Goal: Register for event/course: Register for event/course

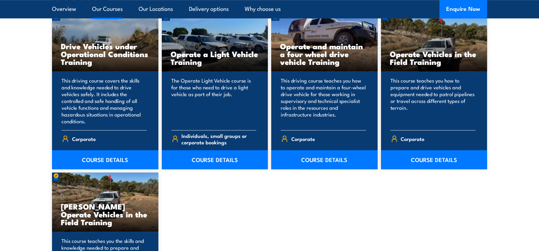
scroll to position [611, 0]
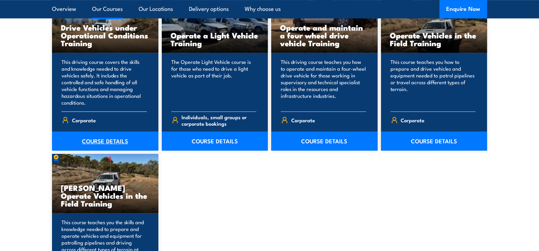
click at [109, 140] on link "COURSE DETAILS" at bounding box center [105, 141] width 106 height 19
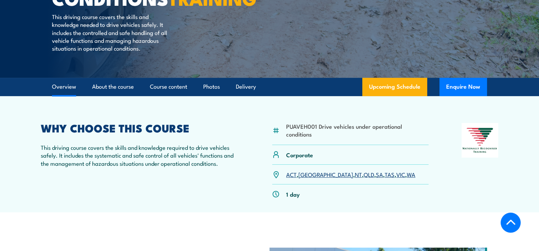
scroll to position [170, 0]
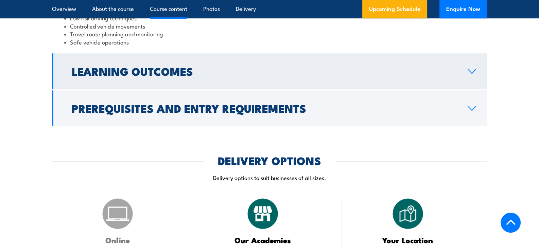
click at [89, 76] on h2 "Learning Outcomes" at bounding box center [264, 71] width 385 height 10
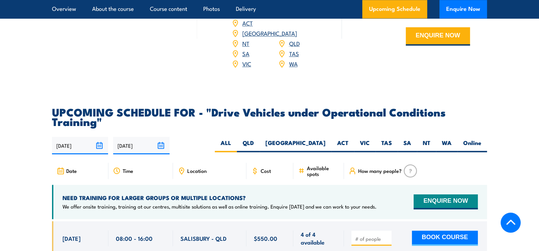
scroll to position [925, 0]
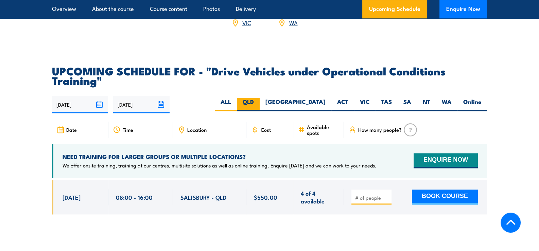
click at [260, 102] on label "QLD" at bounding box center [248, 104] width 23 height 13
click at [258, 102] on input "QLD" at bounding box center [256, 100] width 4 height 4
radio input "true"
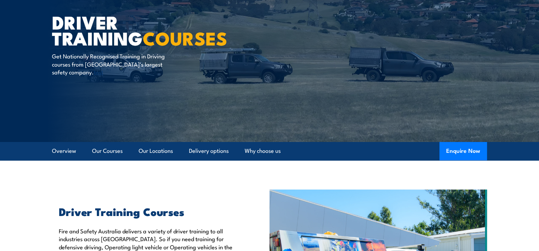
scroll to position [136, 0]
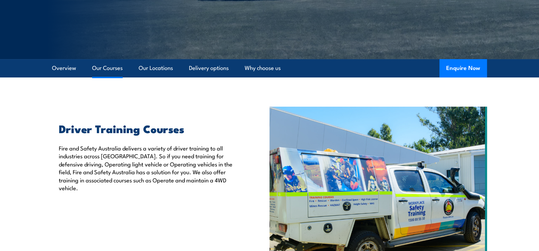
click at [111, 68] on link "Our Courses" at bounding box center [107, 68] width 31 height 18
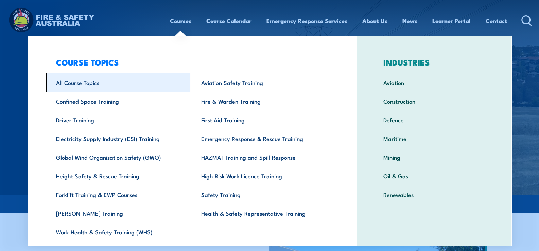
click at [85, 83] on link "All Course Topics" at bounding box center [118, 82] width 145 height 19
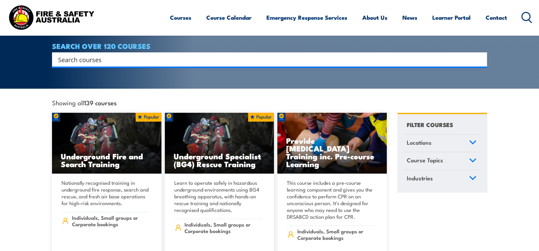
scroll to position [136, 0]
click at [432, 136] on link "Locations" at bounding box center [442, 144] width 76 height 18
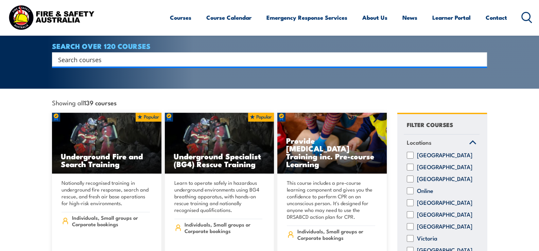
click at [410, 199] on input "[GEOGRAPHIC_DATA]" at bounding box center [410, 202] width 7 height 7
checkbox input "true"
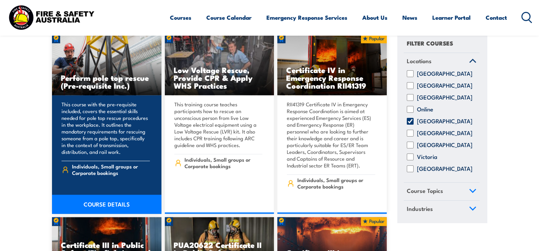
scroll to position [1257, 0]
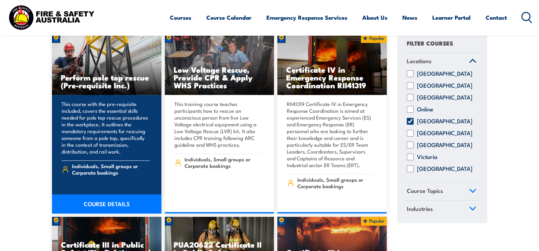
drag, startPoint x: 100, startPoint y: 192, endPoint x: 94, endPoint y: 191, distance: 5.5
click at [100, 194] on link "COURSE DETAILS" at bounding box center [106, 203] width 109 height 19
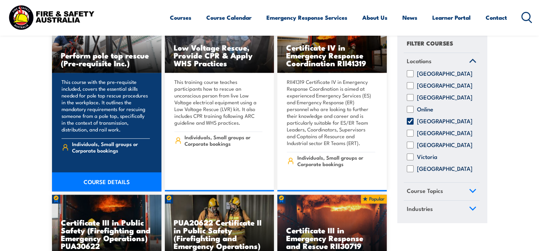
scroll to position [1291, 0]
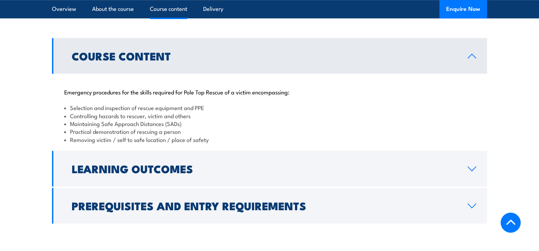
scroll to position [645, 0]
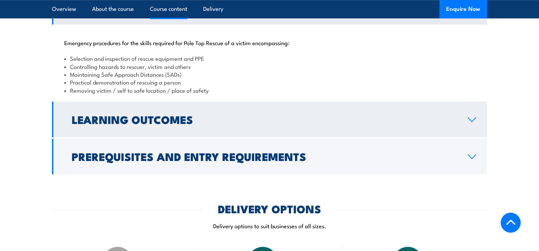
click at [150, 137] on link "Learning Outcomes" at bounding box center [269, 120] width 435 height 36
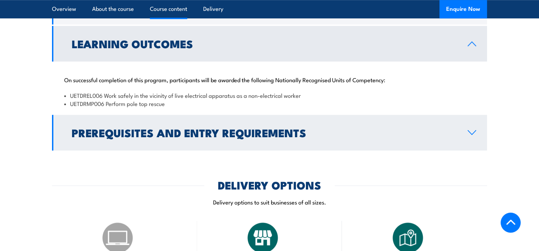
click at [123, 137] on h2 "Prerequisites and Entry Requirements" at bounding box center [264, 133] width 385 height 10
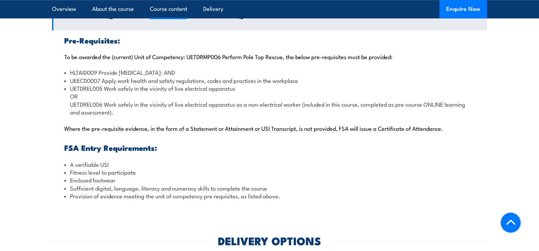
scroll to position [510, 0]
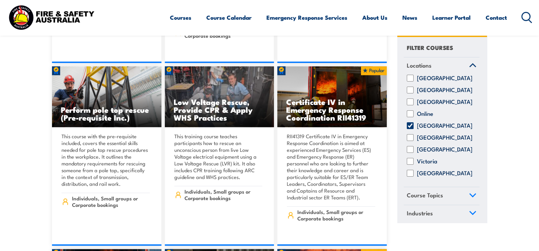
scroll to position [1223, 0]
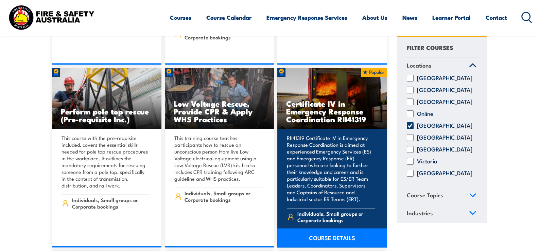
drag, startPoint x: 325, startPoint y: 229, endPoint x: 328, endPoint y: 225, distance: 5.3
click at [325, 229] on link "COURSE DETAILS" at bounding box center [331, 237] width 109 height 19
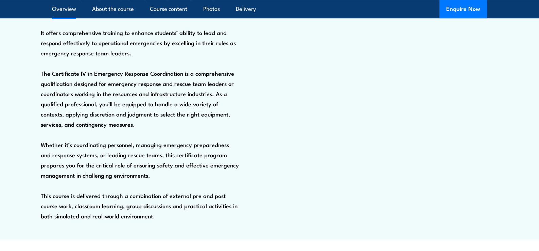
scroll to position [204, 0]
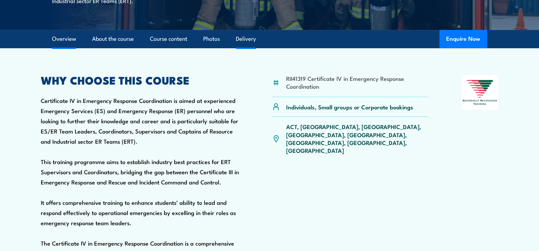
click at [248, 48] on link "Delivery" at bounding box center [246, 39] width 20 height 18
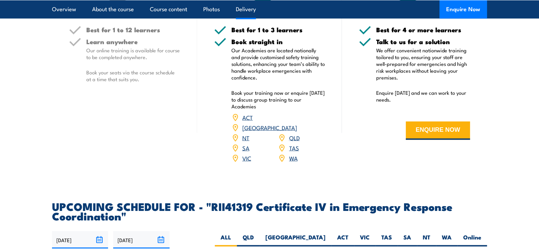
scroll to position [1611, 0]
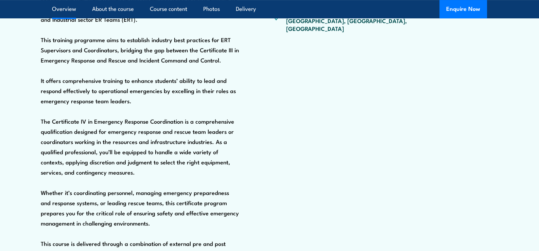
scroll to position [247, 0]
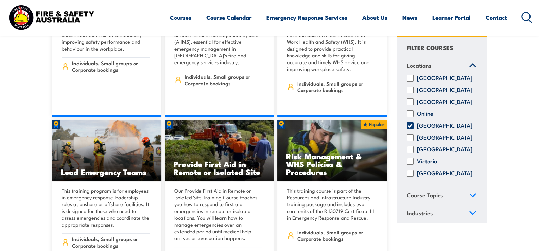
scroll to position [3161, 0]
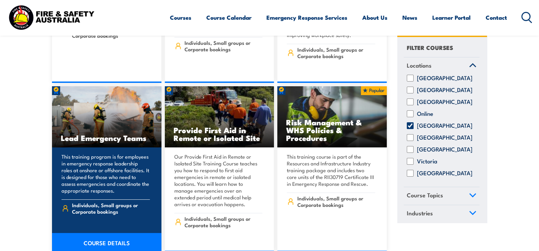
drag, startPoint x: 100, startPoint y: 227, endPoint x: 99, endPoint y: 219, distance: 7.9
click at [100, 233] on link "COURSE DETAILS" at bounding box center [106, 242] width 109 height 19
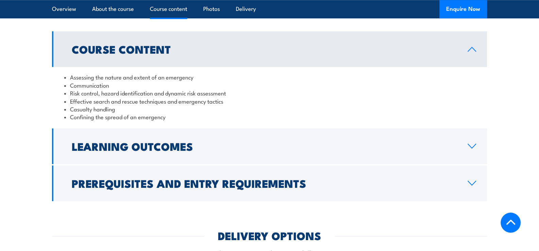
scroll to position [577, 0]
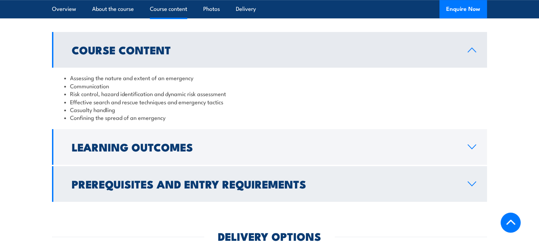
click at [106, 181] on h2 "Prerequisites and Entry Requirements" at bounding box center [264, 184] width 385 height 10
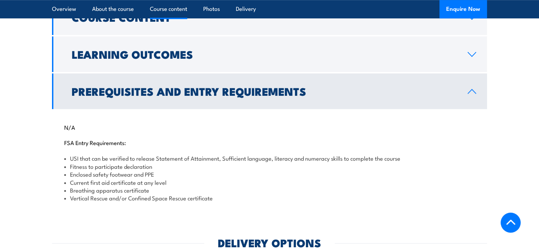
scroll to position [611, 0]
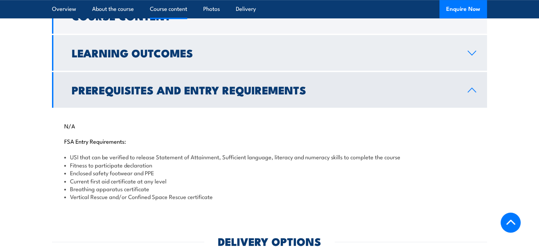
click at [102, 56] on h2 "Learning Outcomes" at bounding box center [264, 53] width 385 height 10
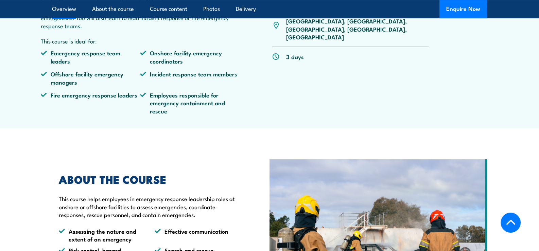
scroll to position [101, 0]
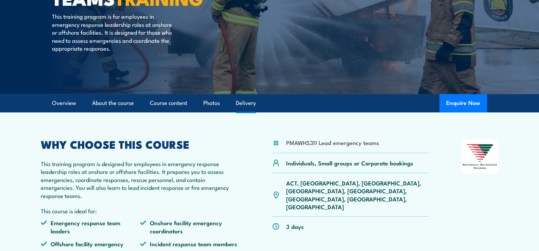
click at [240, 103] on link "Delivery" at bounding box center [246, 103] width 20 height 18
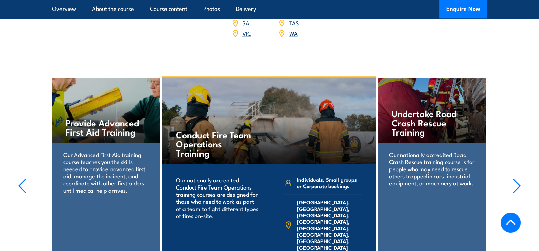
scroll to position [784, 0]
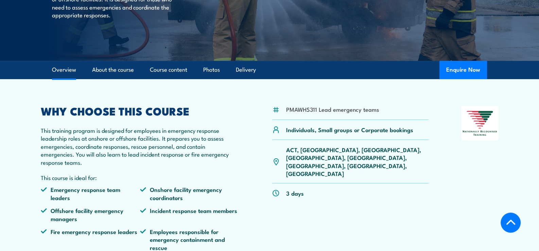
scroll to position [127, 0]
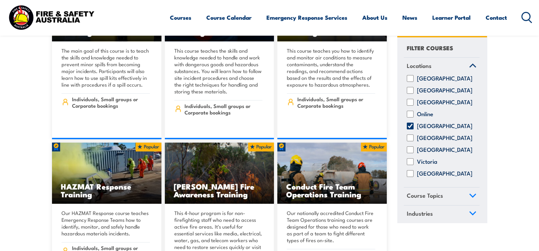
scroll to position [5947, 0]
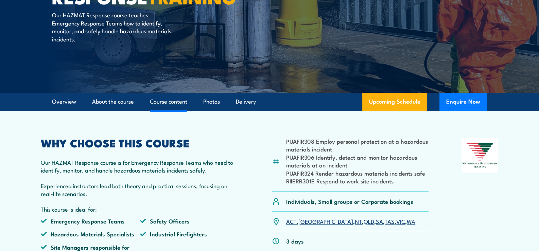
click at [180, 101] on link "Course content" at bounding box center [168, 102] width 37 height 18
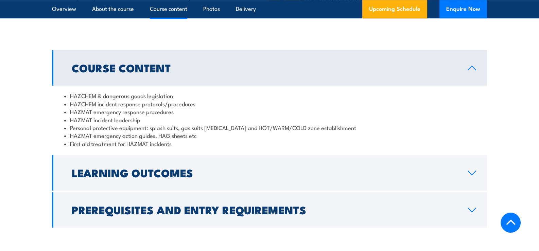
scroll to position [532, 0]
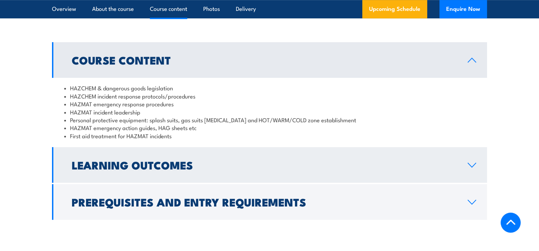
click at [139, 169] on h2 "Learning Outcomes" at bounding box center [264, 165] width 385 height 10
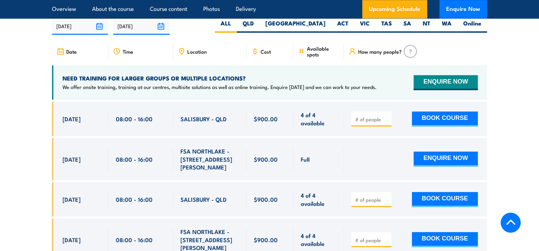
scroll to position [1007, 0]
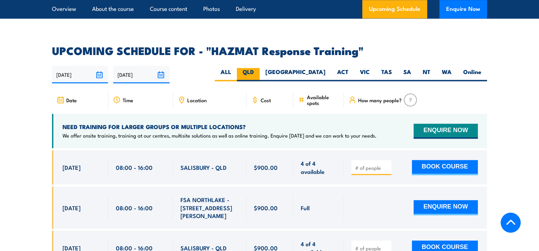
click at [260, 68] on label "QLD" at bounding box center [248, 74] width 23 height 13
click at [258, 68] on input "QLD" at bounding box center [256, 70] width 4 height 4
radio input "true"
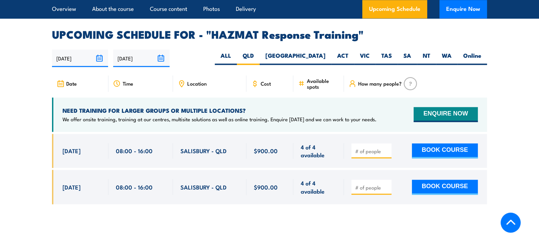
scroll to position [1009, 0]
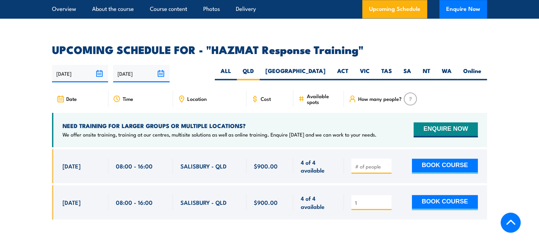
type input "1"
click at [387, 199] on input "1" at bounding box center [372, 202] width 34 height 7
click at [447, 195] on button "BOOK COURSE" at bounding box center [445, 202] width 66 height 15
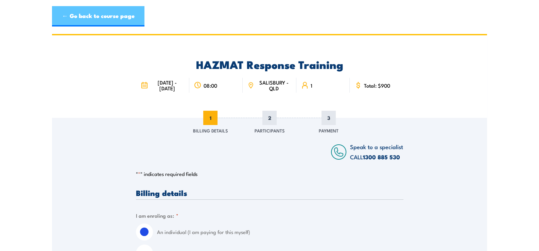
click at [102, 14] on link "← Go back to course page" at bounding box center [98, 16] width 92 height 20
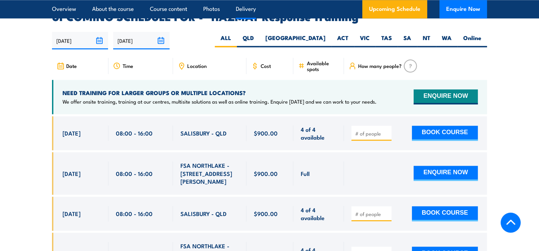
scroll to position [1043, 0]
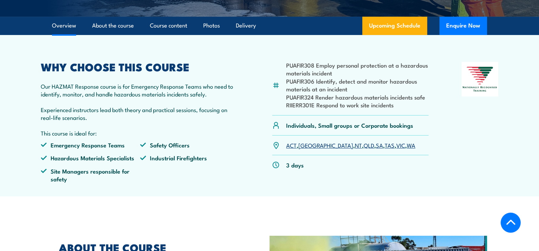
scroll to position [128, 0]
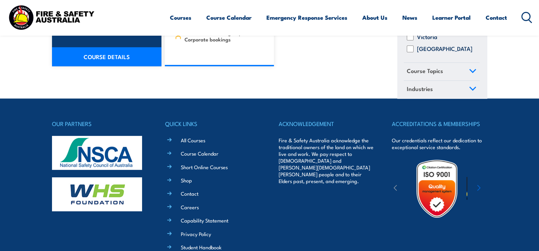
scroll to position [6783, 0]
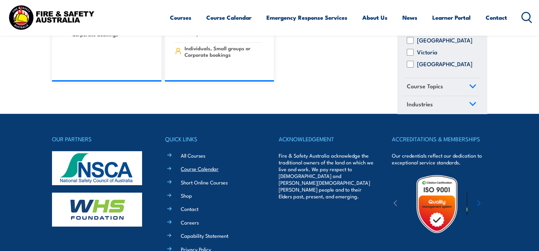
click at [202, 165] on link "Course Calendar" at bounding box center [200, 168] width 38 height 7
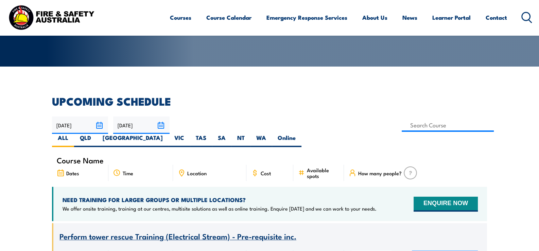
scroll to position [136, 0]
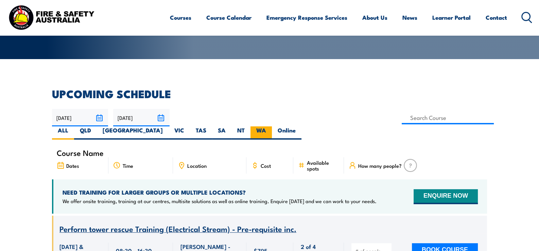
click at [272, 126] on label "WA" at bounding box center [260, 132] width 21 height 13
click at [271, 126] on input "WA" at bounding box center [268, 128] width 4 height 4
radio input "true"
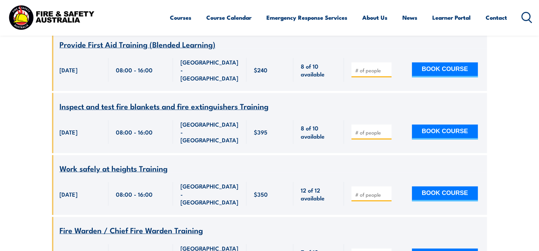
scroll to position [1958, 0]
